Goal: Task Accomplishment & Management: Use online tool/utility

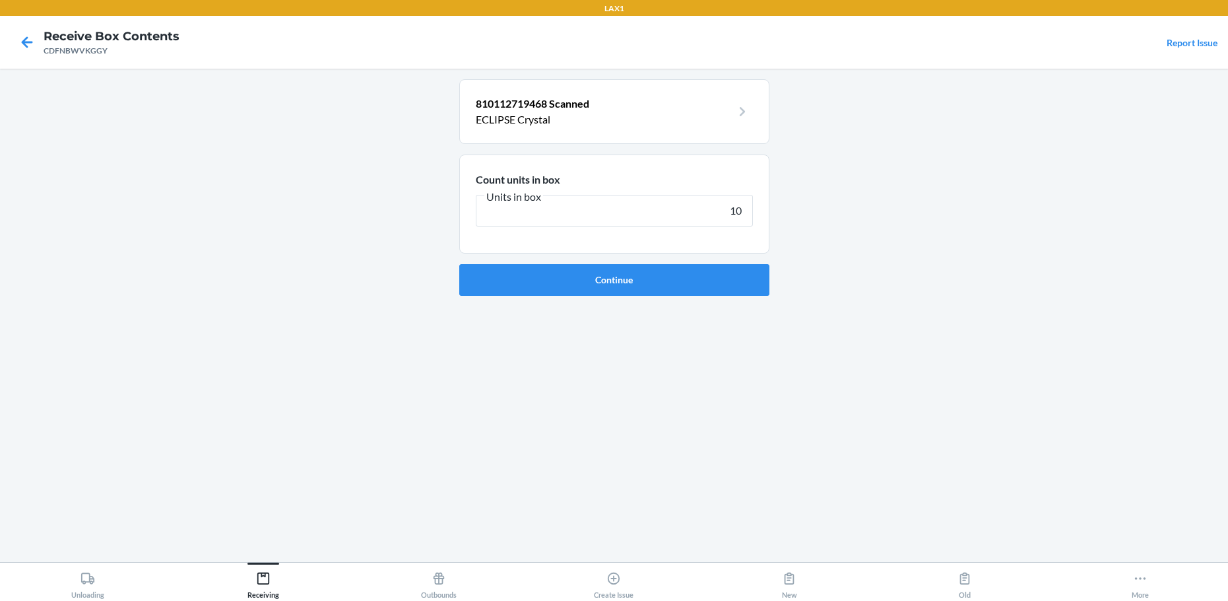
type input "100"
click button "Continue" at bounding box center [614, 280] width 310 height 32
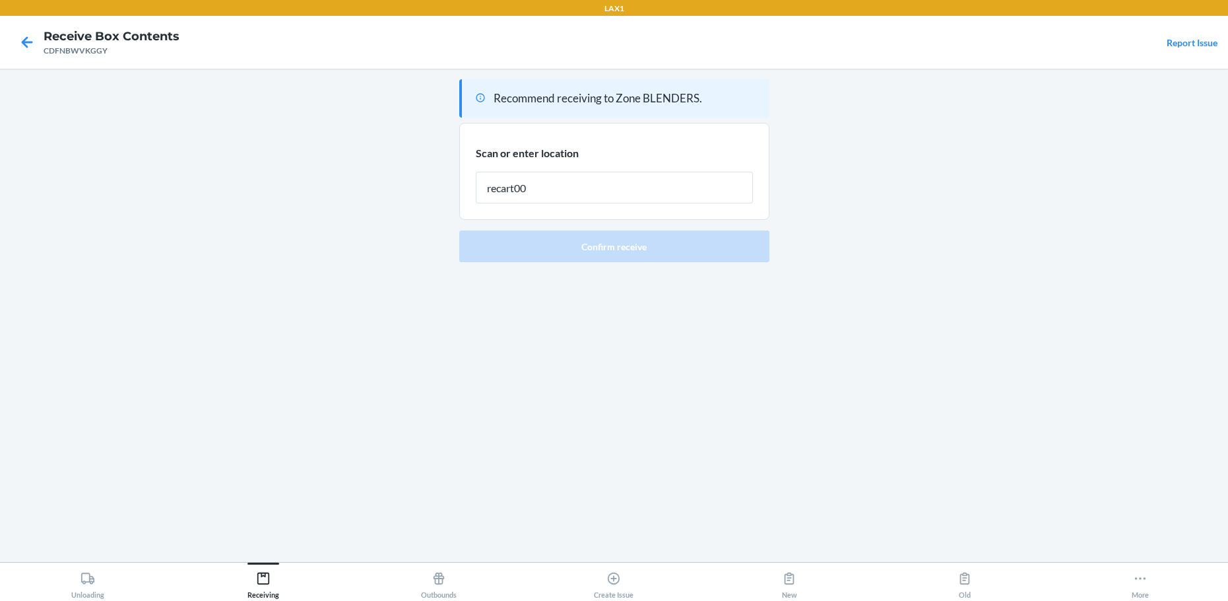
type input "recart001"
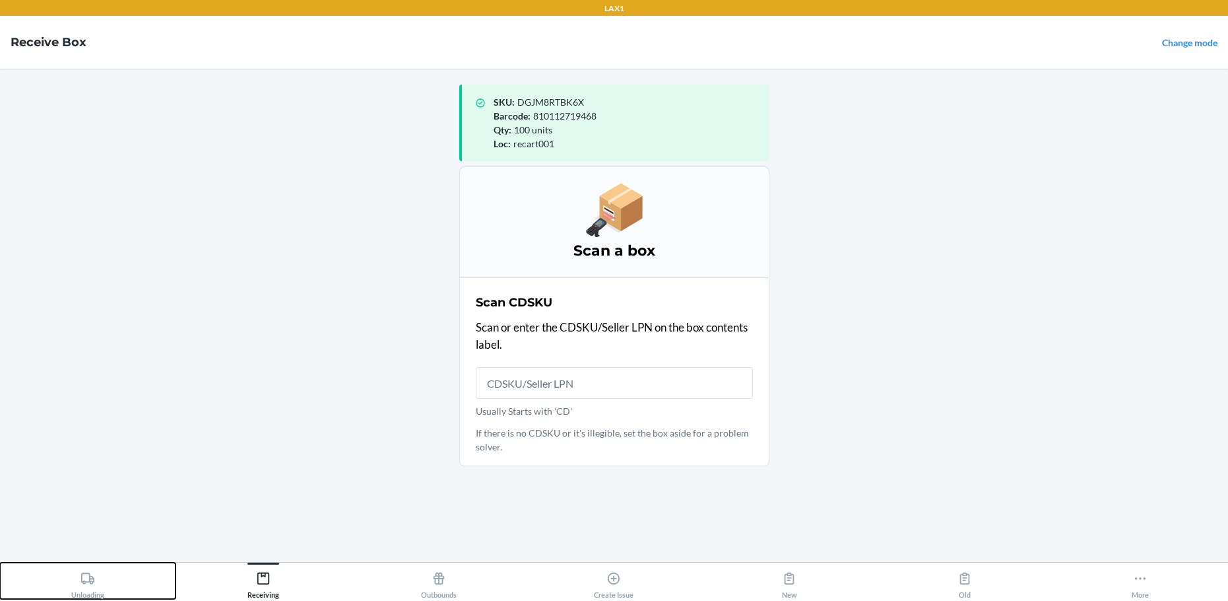
click at [82, 580] on icon at bounding box center [87, 577] width 13 height 11
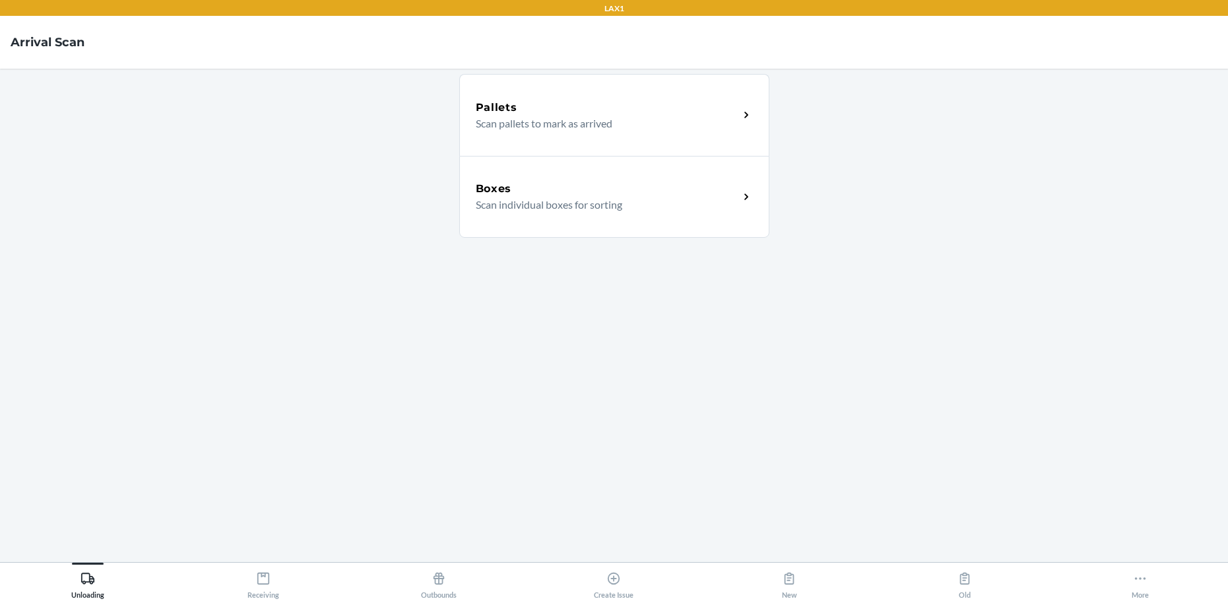
click at [571, 119] on p "Scan pallets to mark as arrived" at bounding box center [602, 124] width 253 height 16
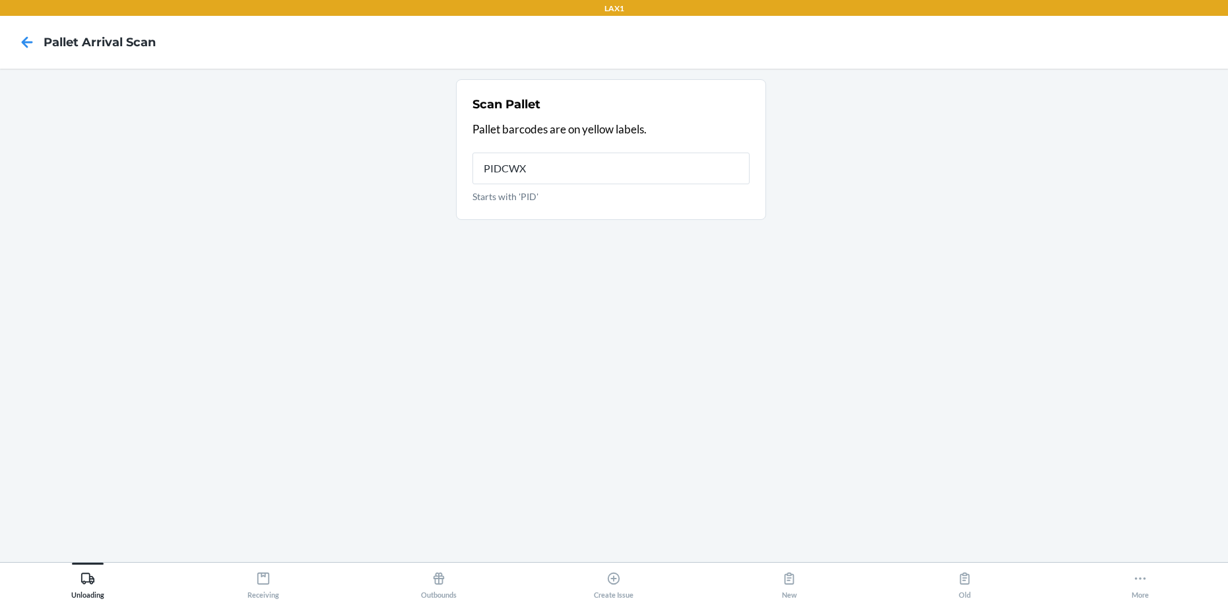
type input "PIDCWXJ"
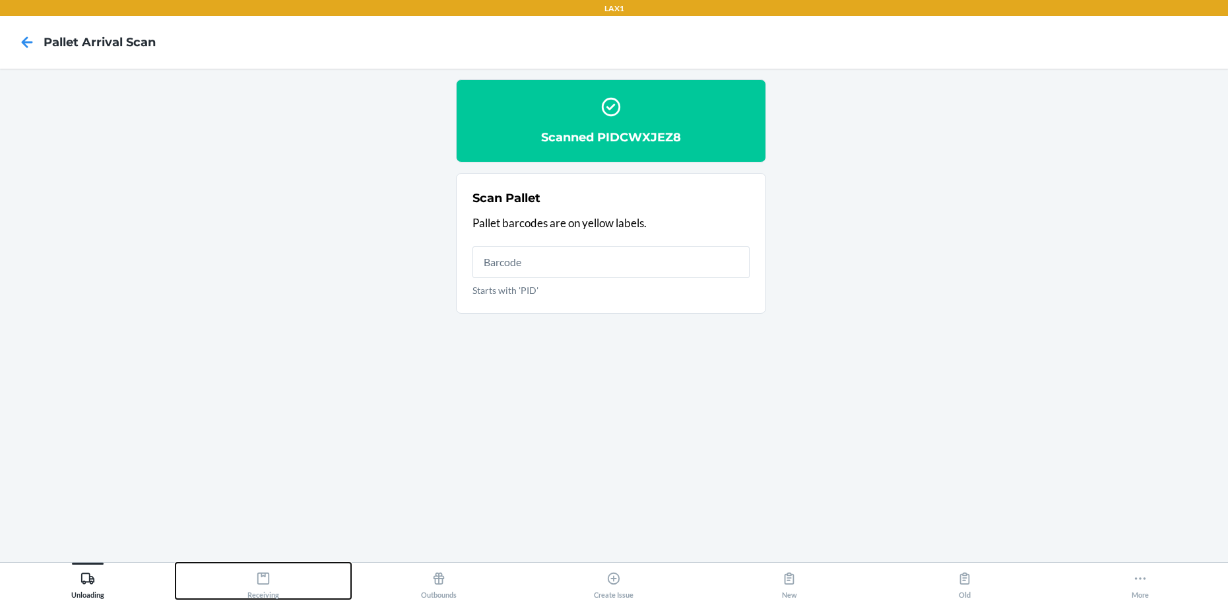
click at [263, 579] on icon at bounding box center [263, 578] width 15 height 15
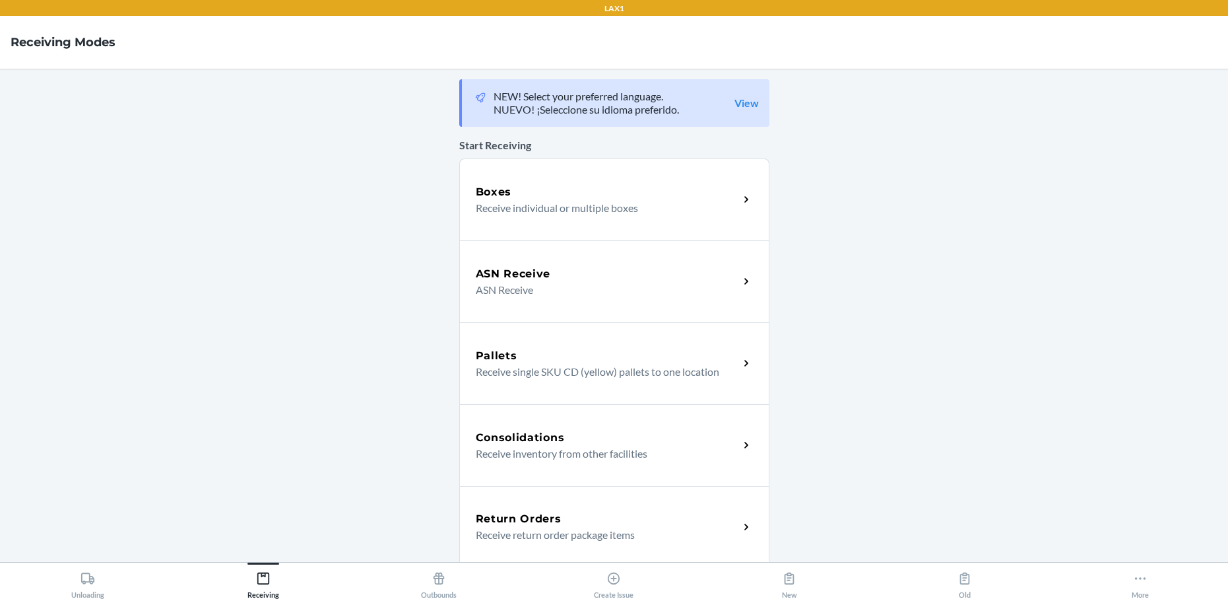
click at [580, 201] on p "Receive individual or multiple boxes" at bounding box center [602, 208] width 253 height 16
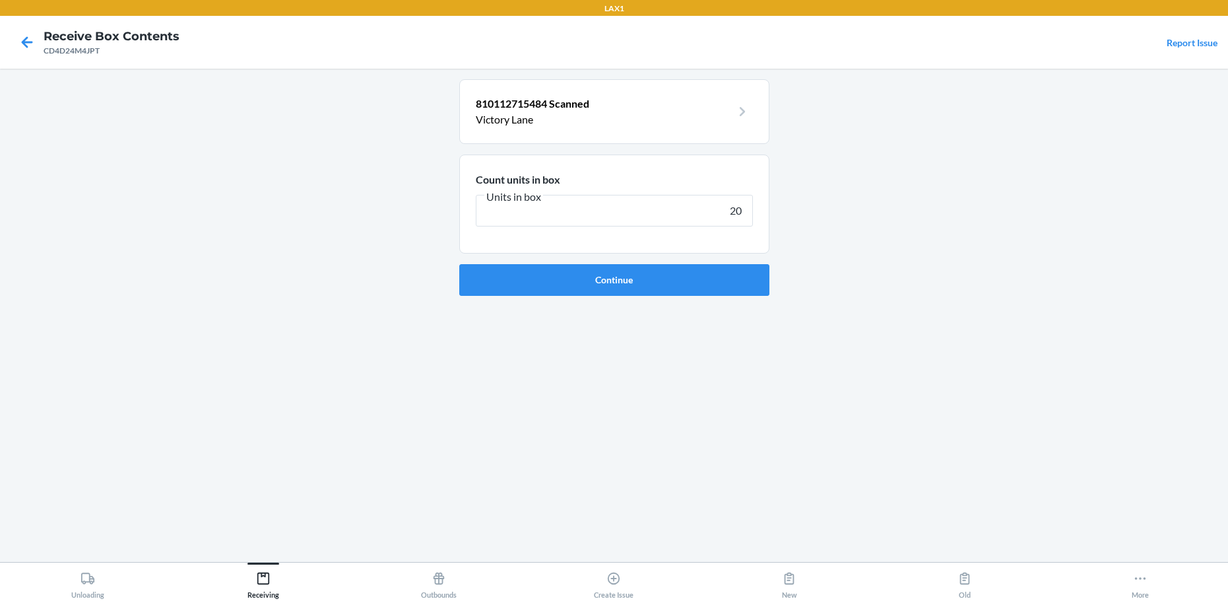
type input "200"
click button "Continue" at bounding box center [614, 280] width 310 height 32
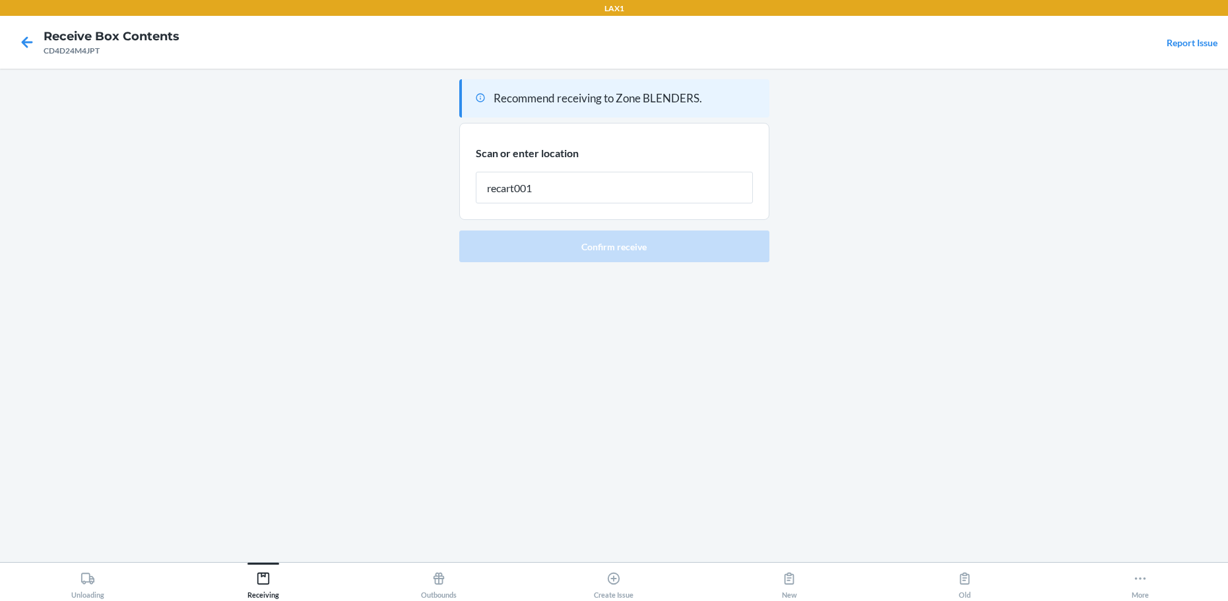
type input "recart001"
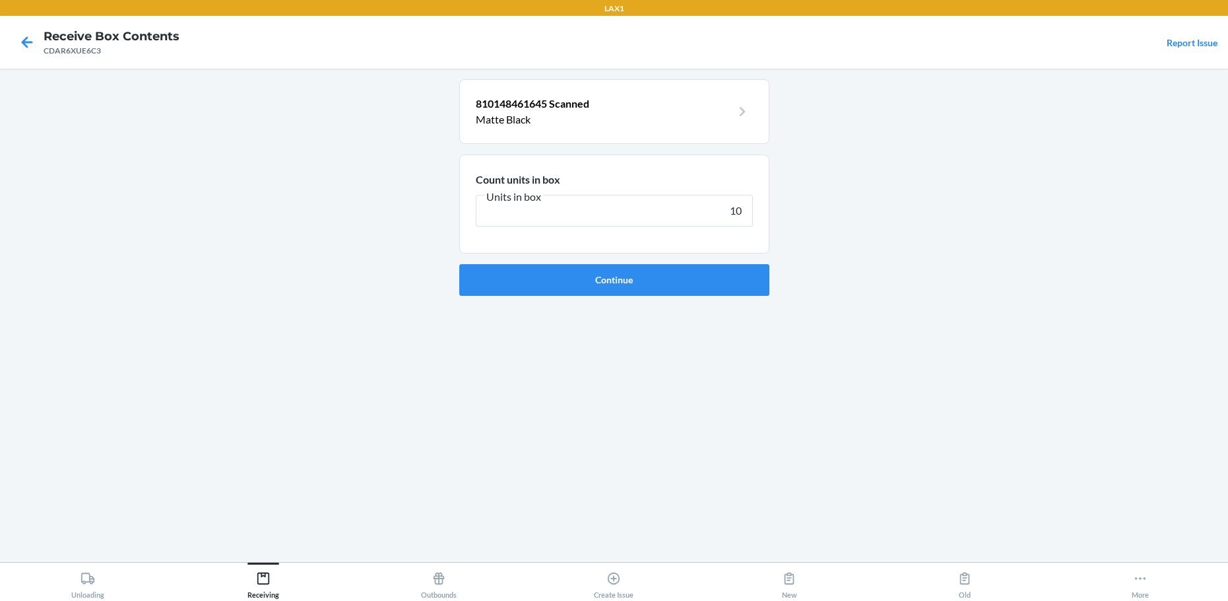
type input "100"
click button "Continue" at bounding box center [614, 280] width 310 height 32
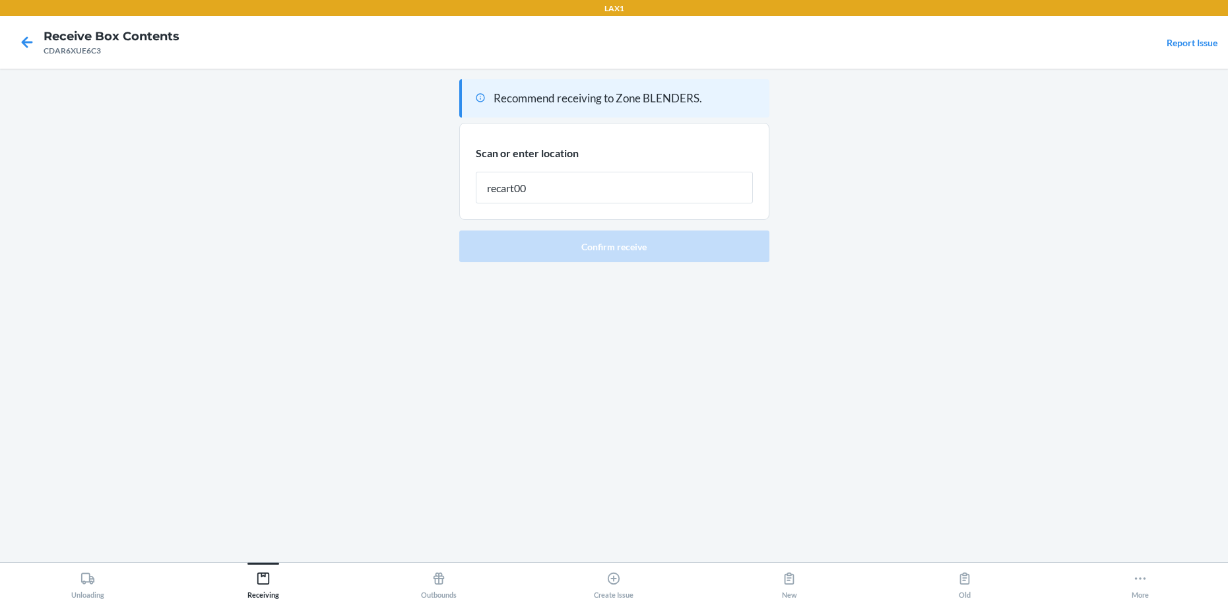
type input "recart001"
